Goal: Answer question/provide support

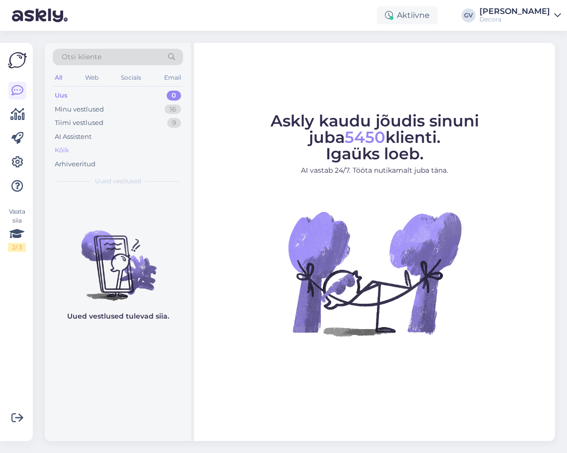
click at [64, 153] on div "Kõik" at bounding box center [62, 150] width 14 height 10
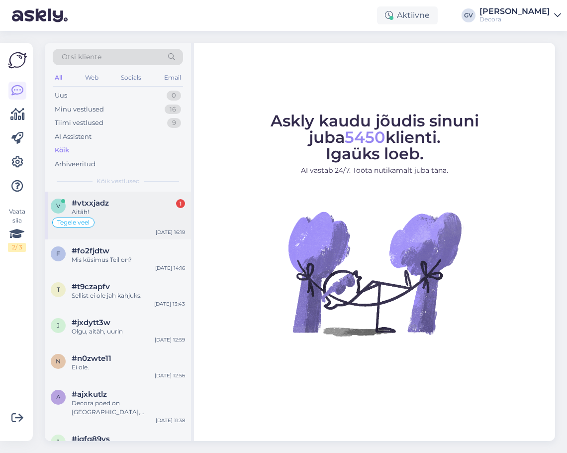
click at [101, 211] on div "Aitäh!" at bounding box center [128, 212] width 113 height 9
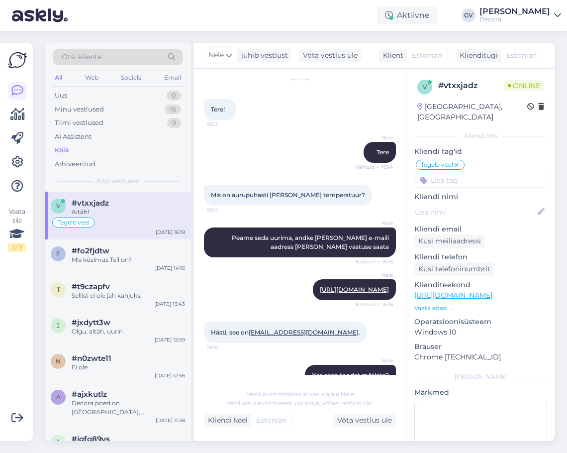
scroll to position [50, 0]
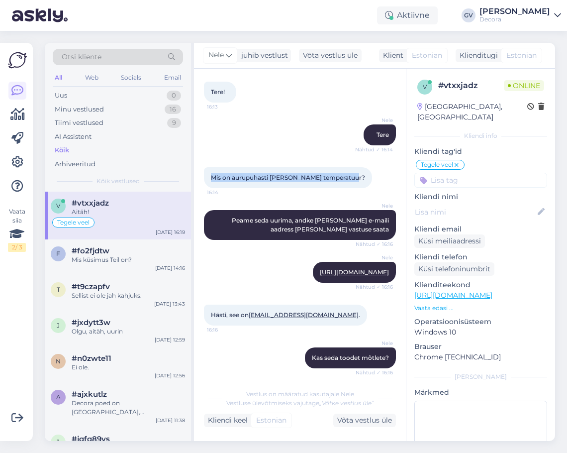
drag, startPoint x: 212, startPoint y: 177, endPoint x: 349, endPoint y: 177, distance: 136.8
click at [349, 177] on div "Mis on aurupuhasti [PERSON_NAME] temperatuur? 16:14" at bounding box center [288, 177] width 168 height 21
copy span "Mis on aurupuhasti [PERSON_NAME] temperatuur?"
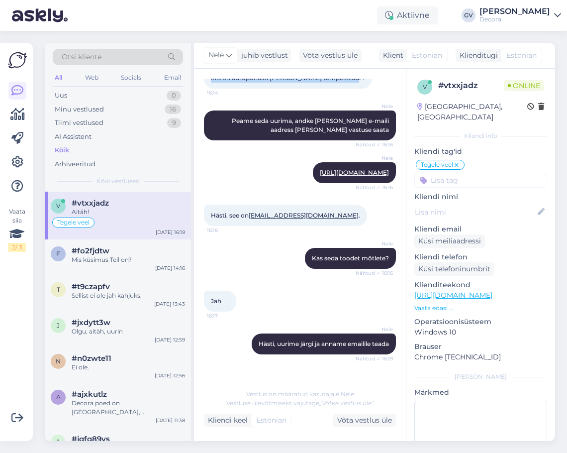
scroll to position [192, 0]
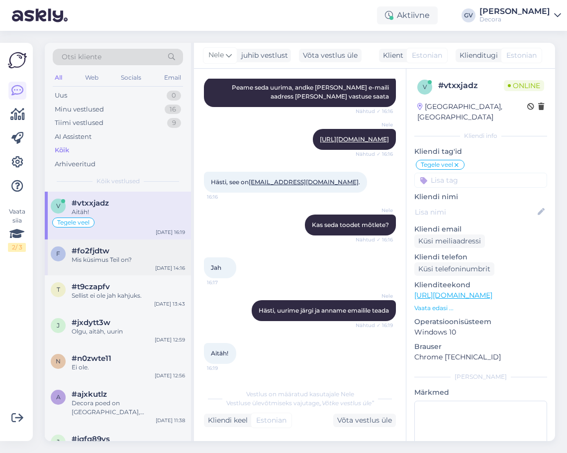
click at [107, 256] on div "Mis küsimus Teil on?" at bounding box center [128, 259] width 113 height 9
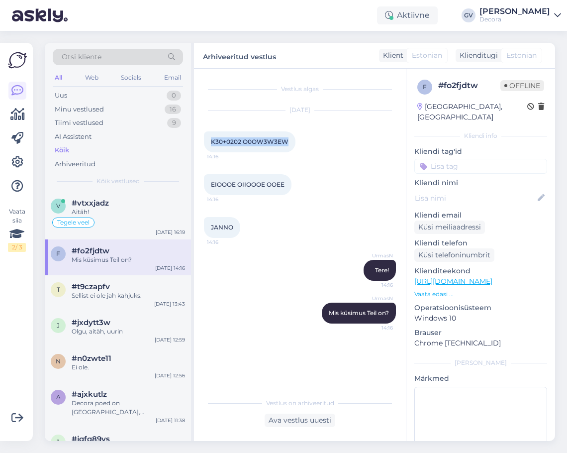
drag, startPoint x: 210, startPoint y: 141, endPoint x: 288, endPoint y: 138, distance: 77.7
click at [288, 138] on div "K30+0202 O0OW3W3EW 14:16" at bounding box center [250, 141] width 92 height 21
copy span "K30+0202 O0OW3W3EW"
click at [132, 287] on div "#t9czapfv" at bounding box center [128, 286] width 113 height 9
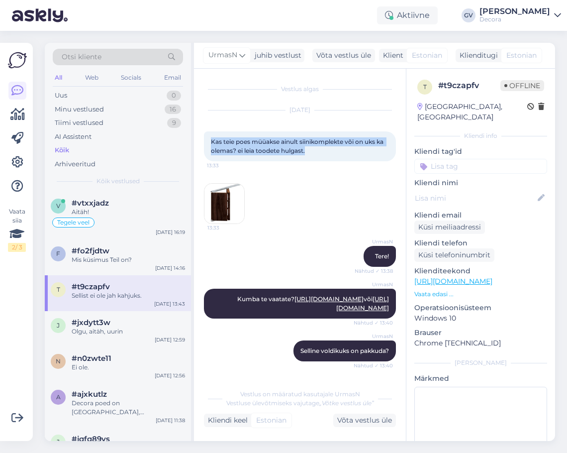
drag, startPoint x: 325, startPoint y: 151, endPoint x: 210, endPoint y: 140, distance: 115.5
click at [210, 140] on div "Kas teie poes müüakse ainult siinikomplekte või on uks ka olemas? ei leia toode…" at bounding box center [300, 146] width 192 height 30
copy span "Kas teie poes müüakse ainult siinikomplekte või on uks ka olemas? ei leia toode…"
